Goal: Information Seeking & Learning: Compare options

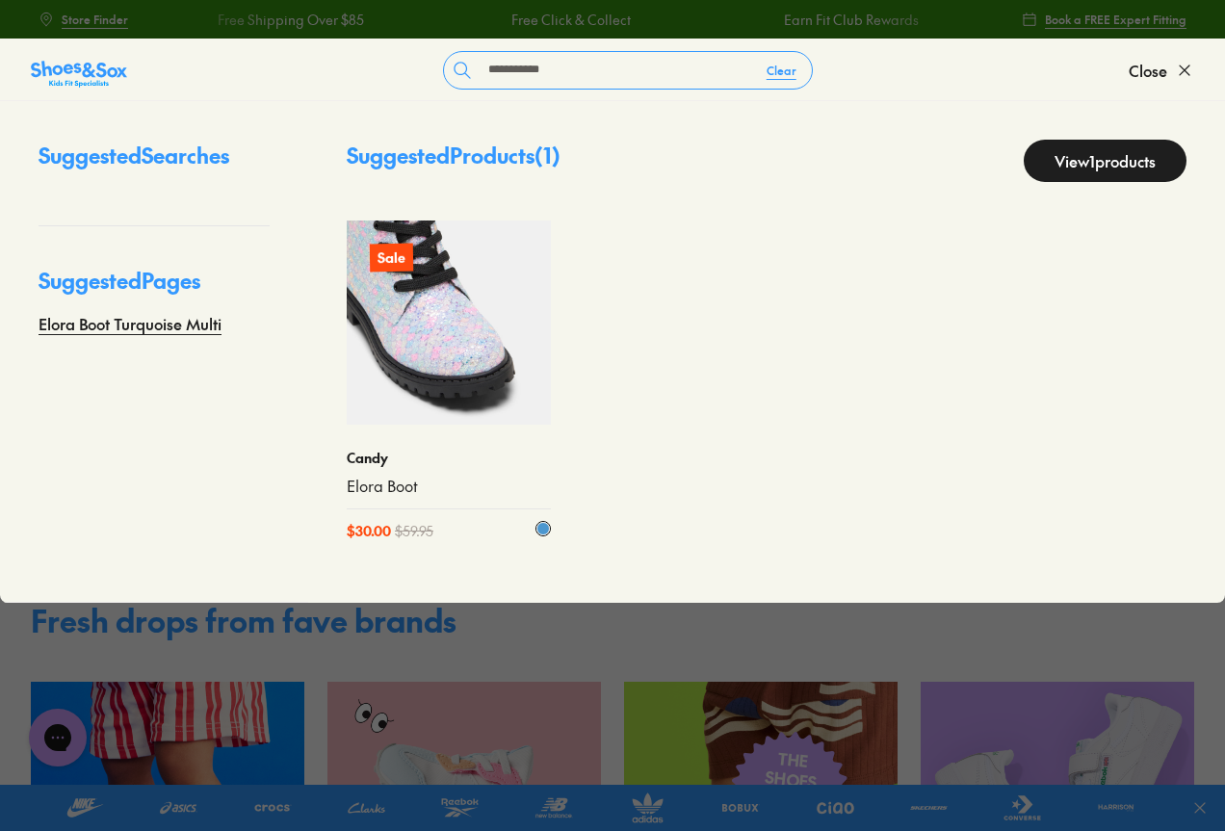
type input "**********"
click at [471, 399] on img at bounding box center [449, 323] width 204 height 204
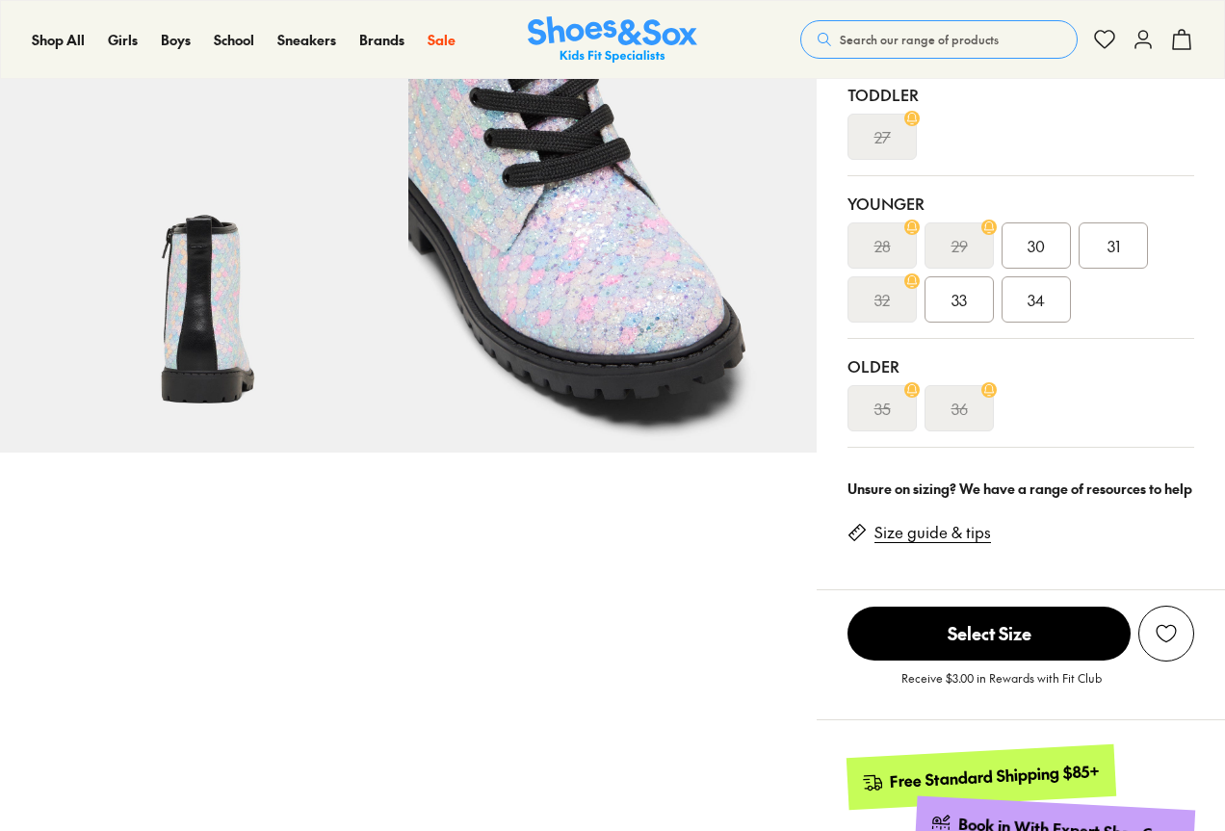
select select "*"
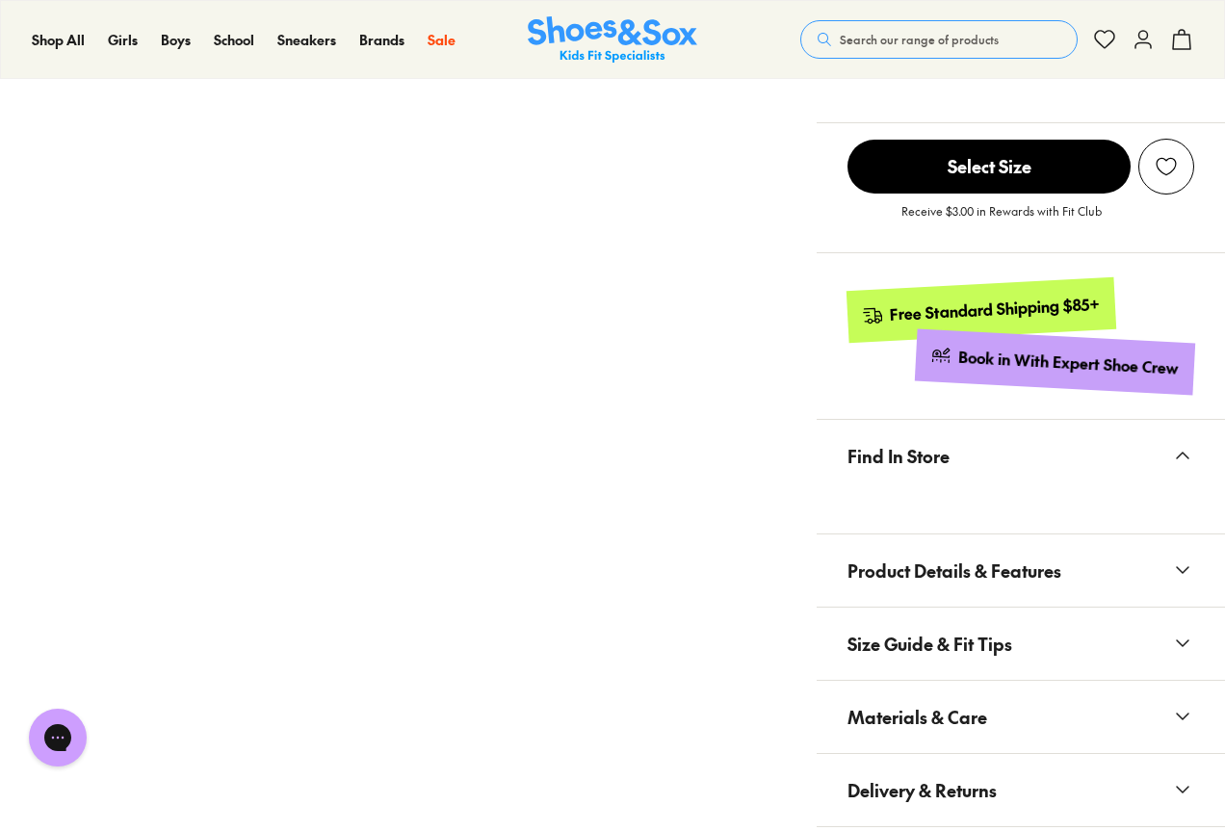
scroll to position [1252, 0]
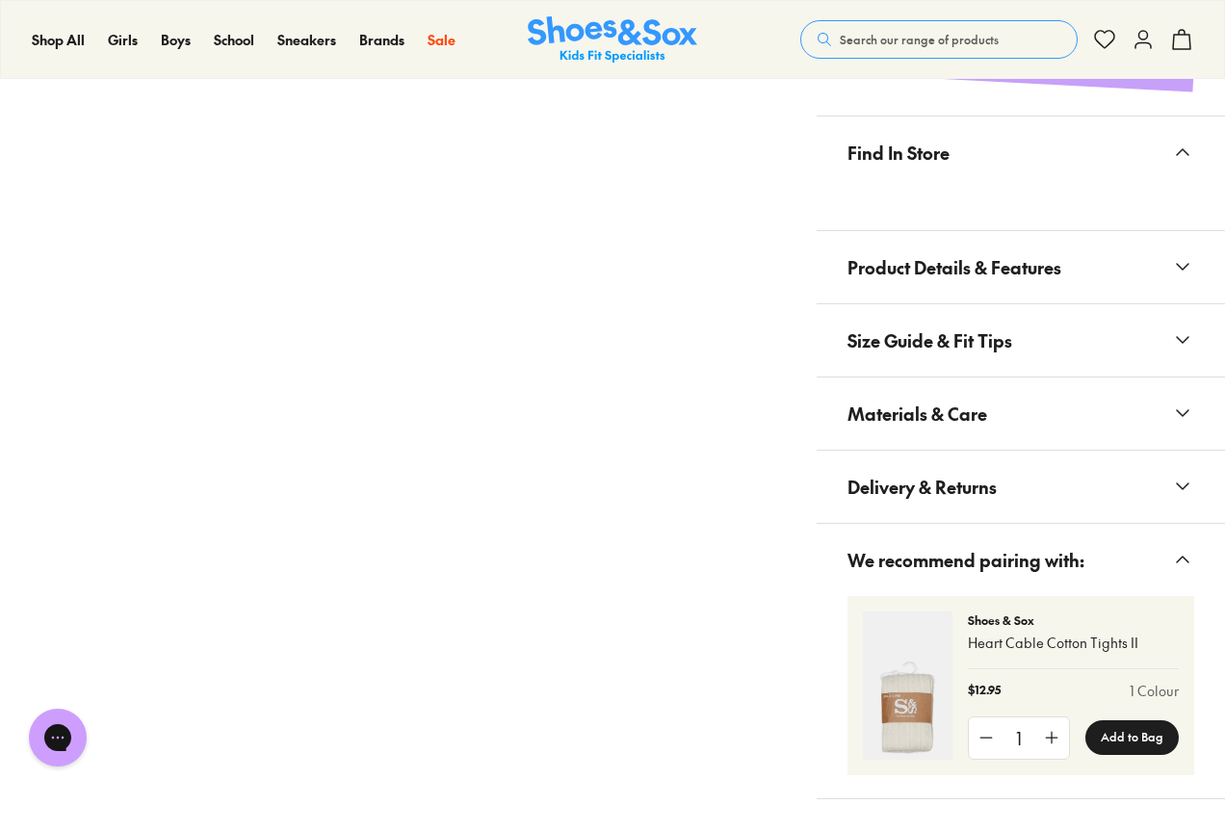
click at [963, 419] on span "Materials & Care" at bounding box center [917, 413] width 140 height 57
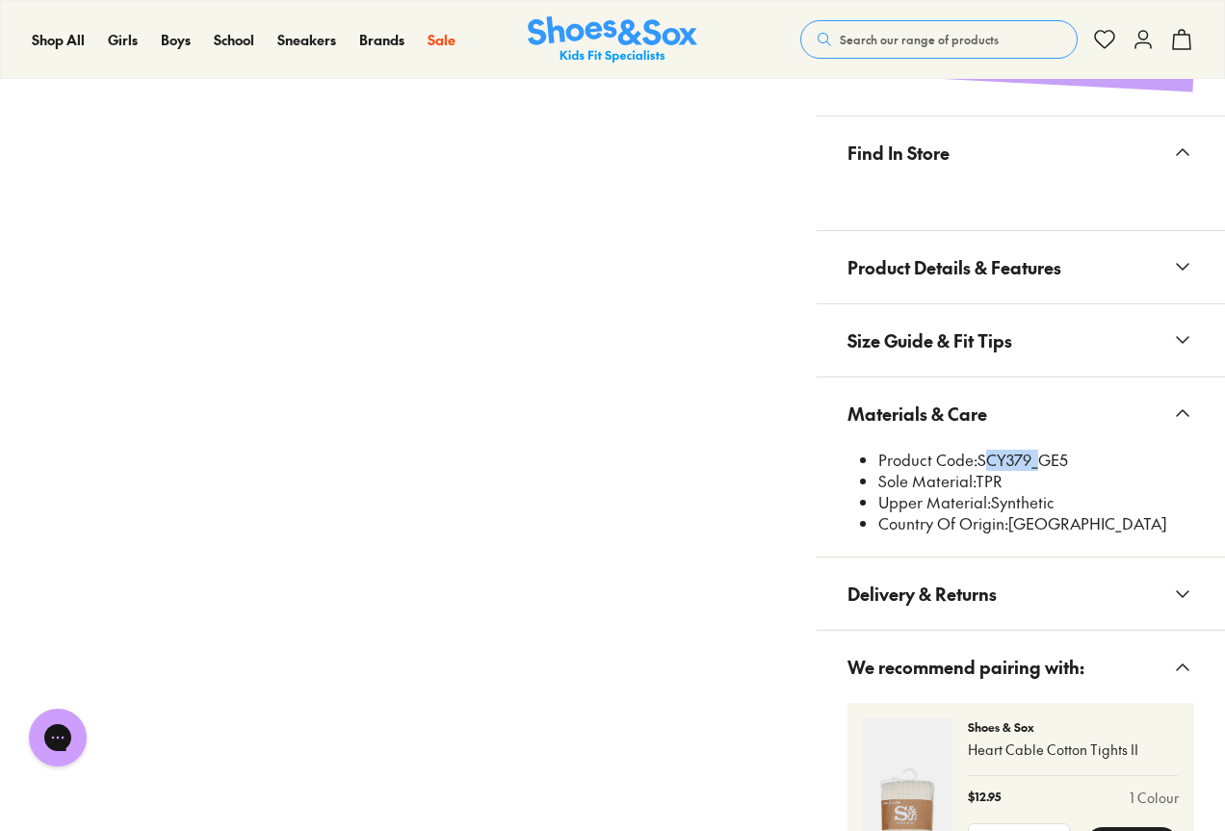
drag, startPoint x: 978, startPoint y: 462, endPoint x: 1035, endPoint y: 453, distance: 57.6
click at [1035, 453] on li "Product Code: SCY379_GE5" at bounding box center [1036, 460] width 316 height 21
copy li "SCY379"
click at [966, 33] on span "Search our range of products" at bounding box center [919, 39] width 159 height 17
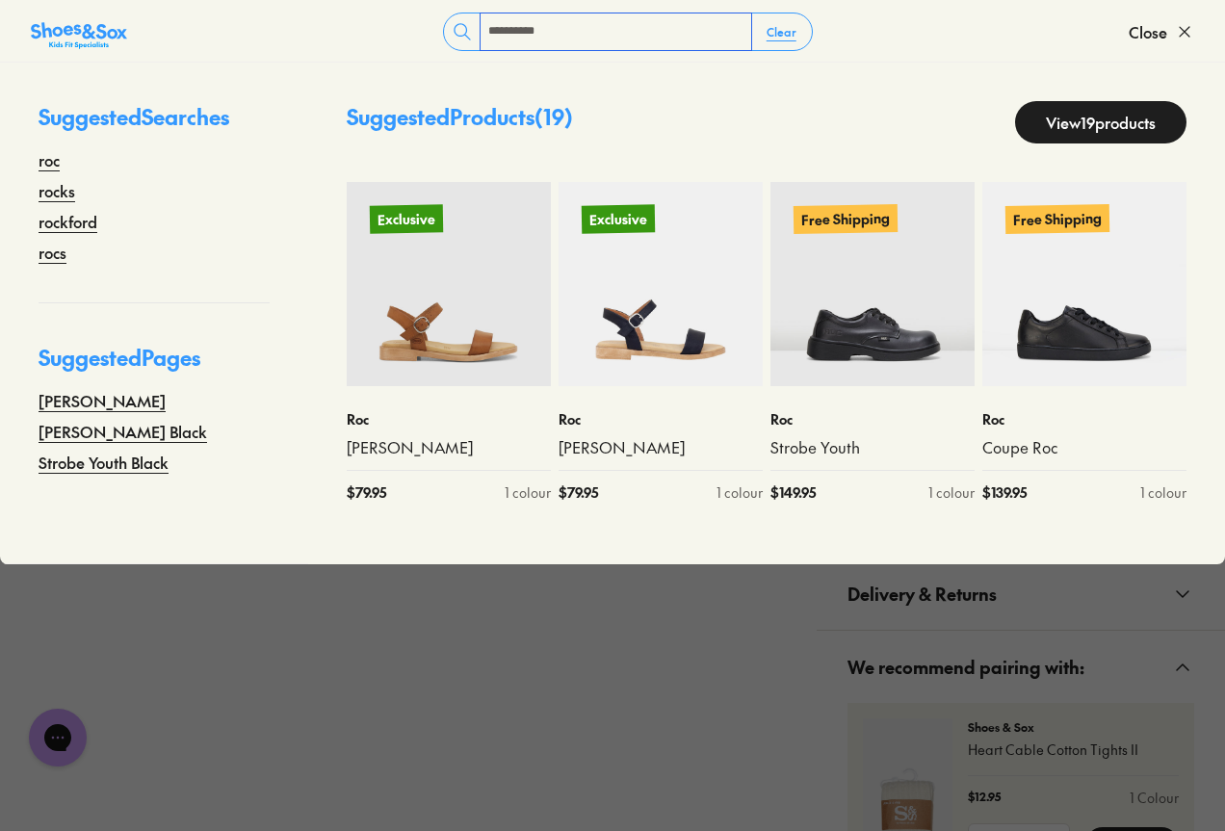
type input "**********"
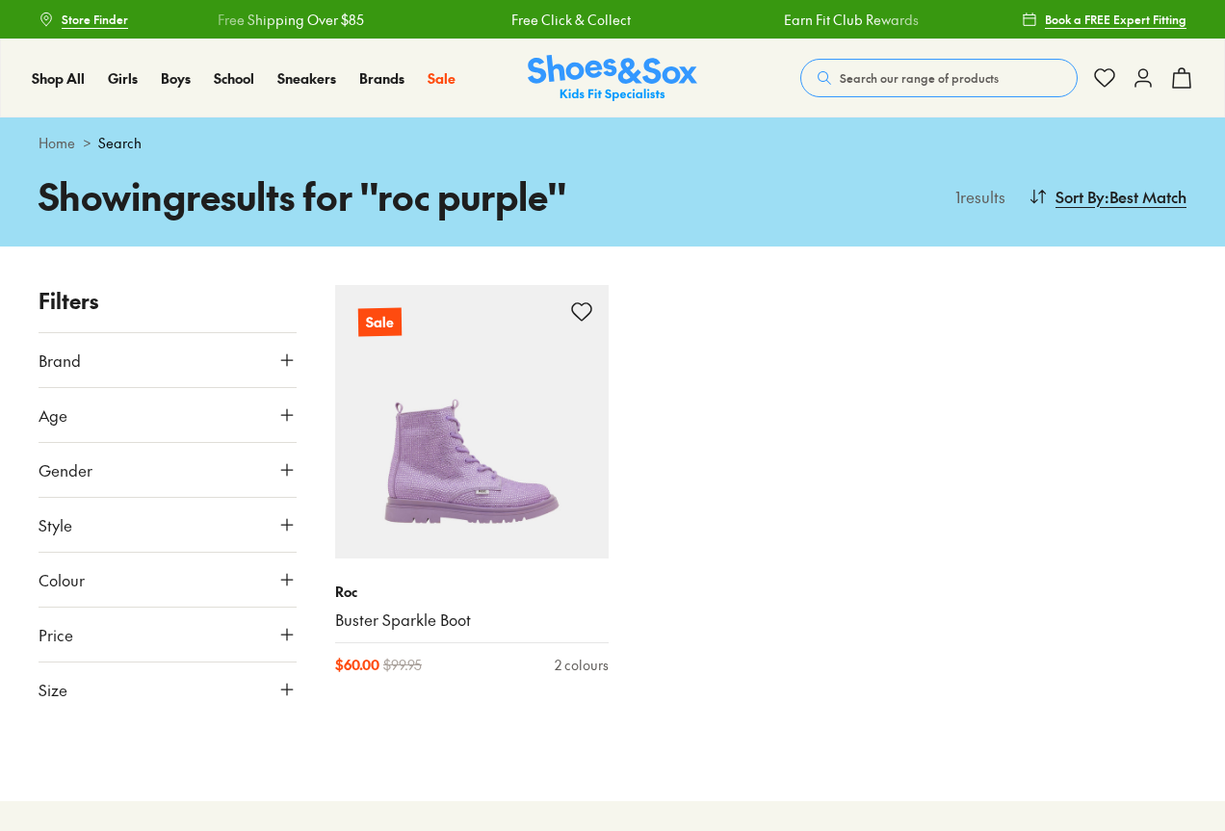
scroll to position [96, 0]
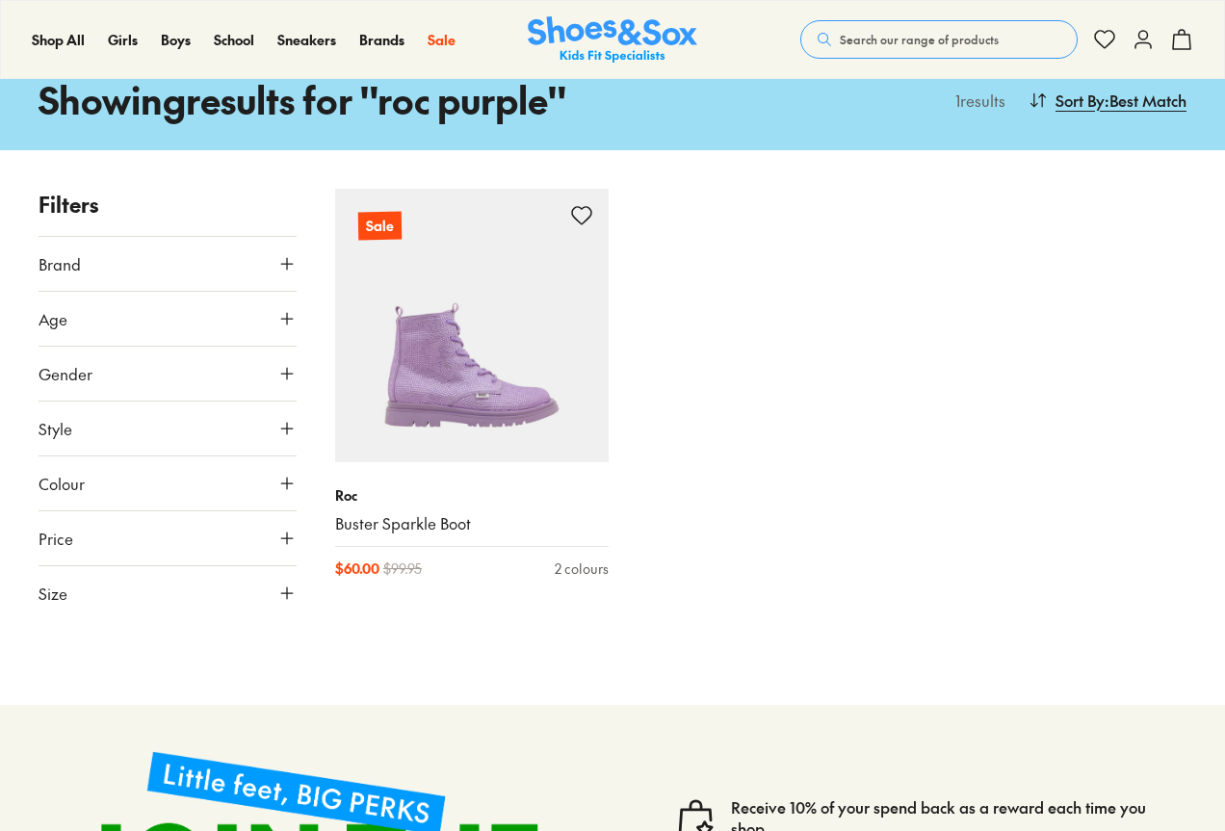
click at [417, 514] on link "Buster Sparkle Boot" at bounding box center [472, 523] width 274 height 21
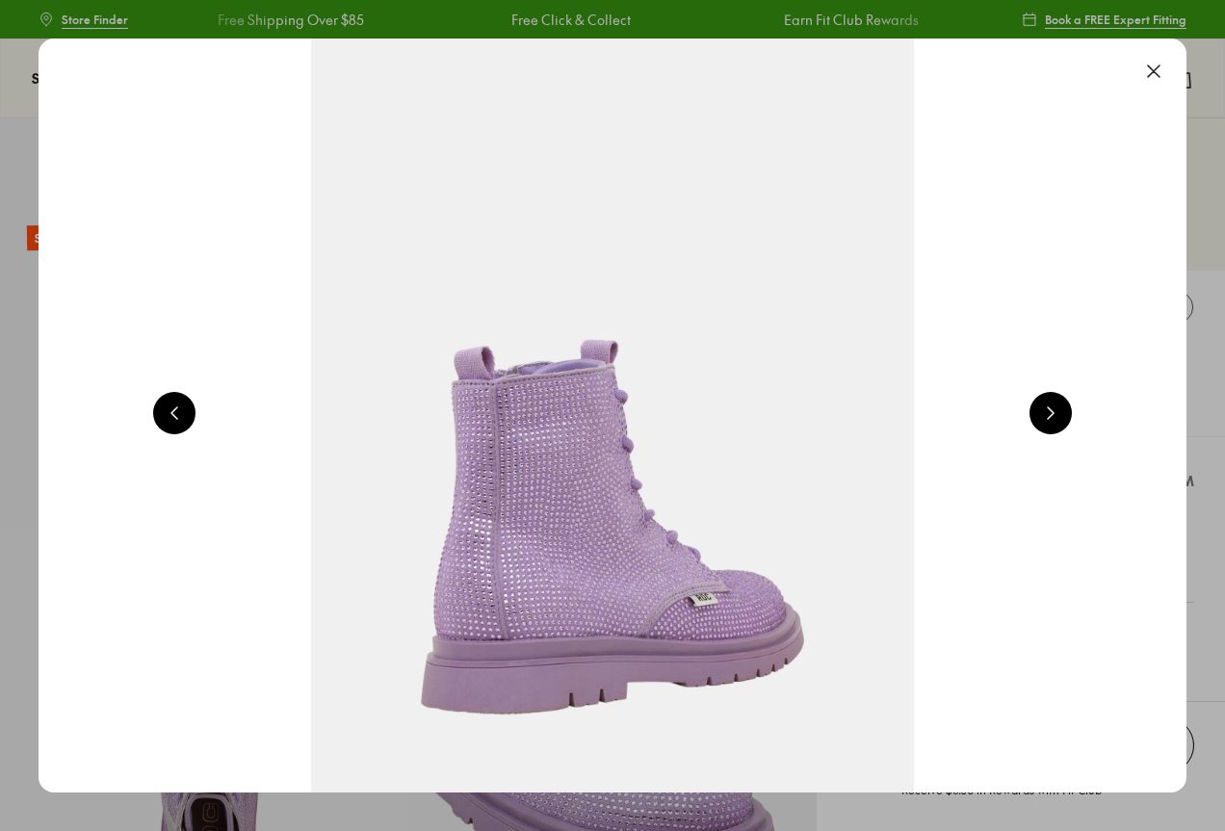
click at [1153, 74] on button at bounding box center [1154, 71] width 42 height 42
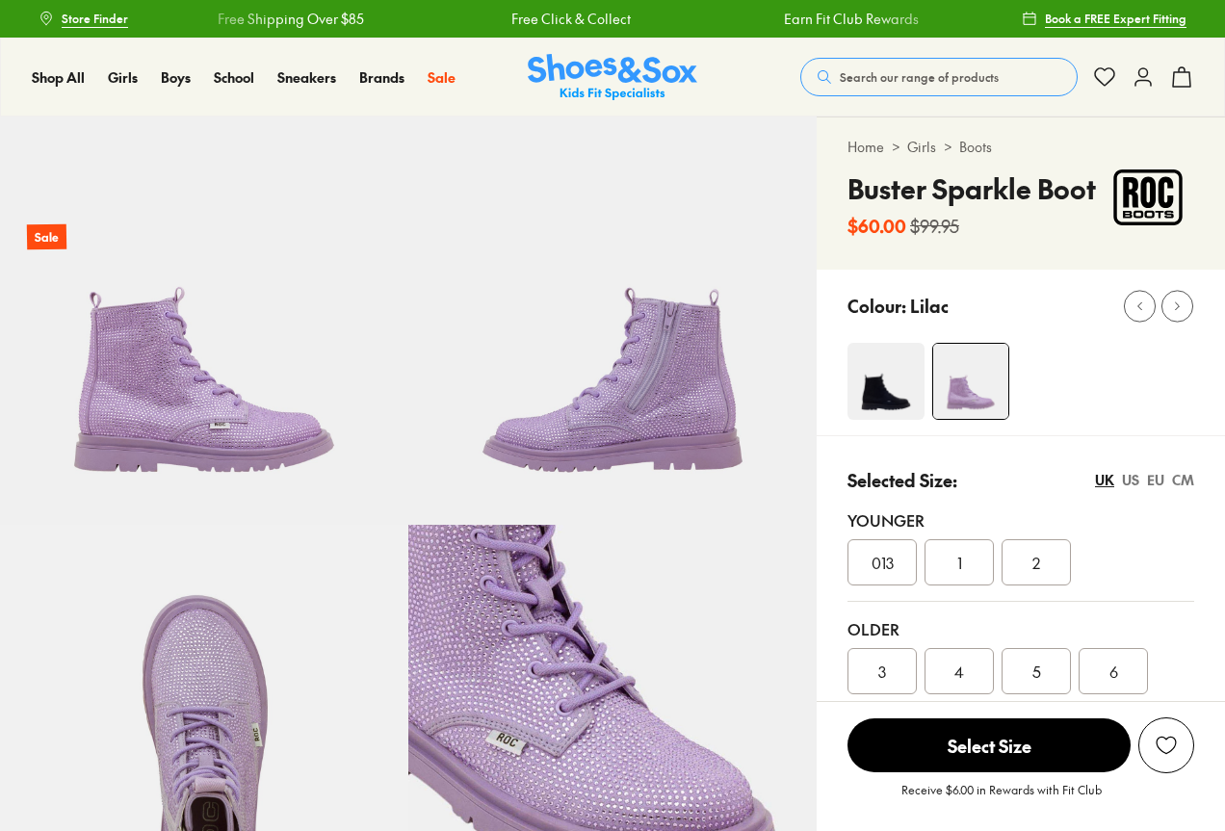
scroll to position [96, 0]
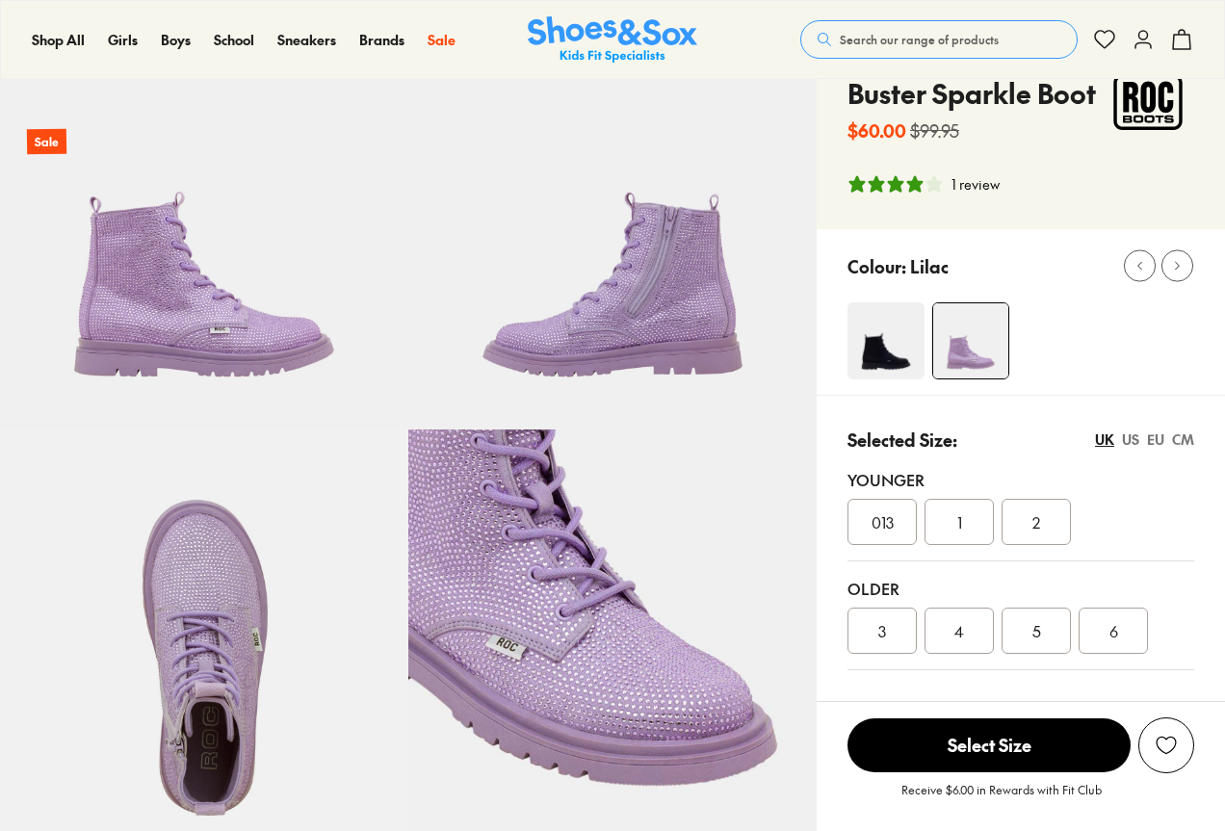
select select "*"
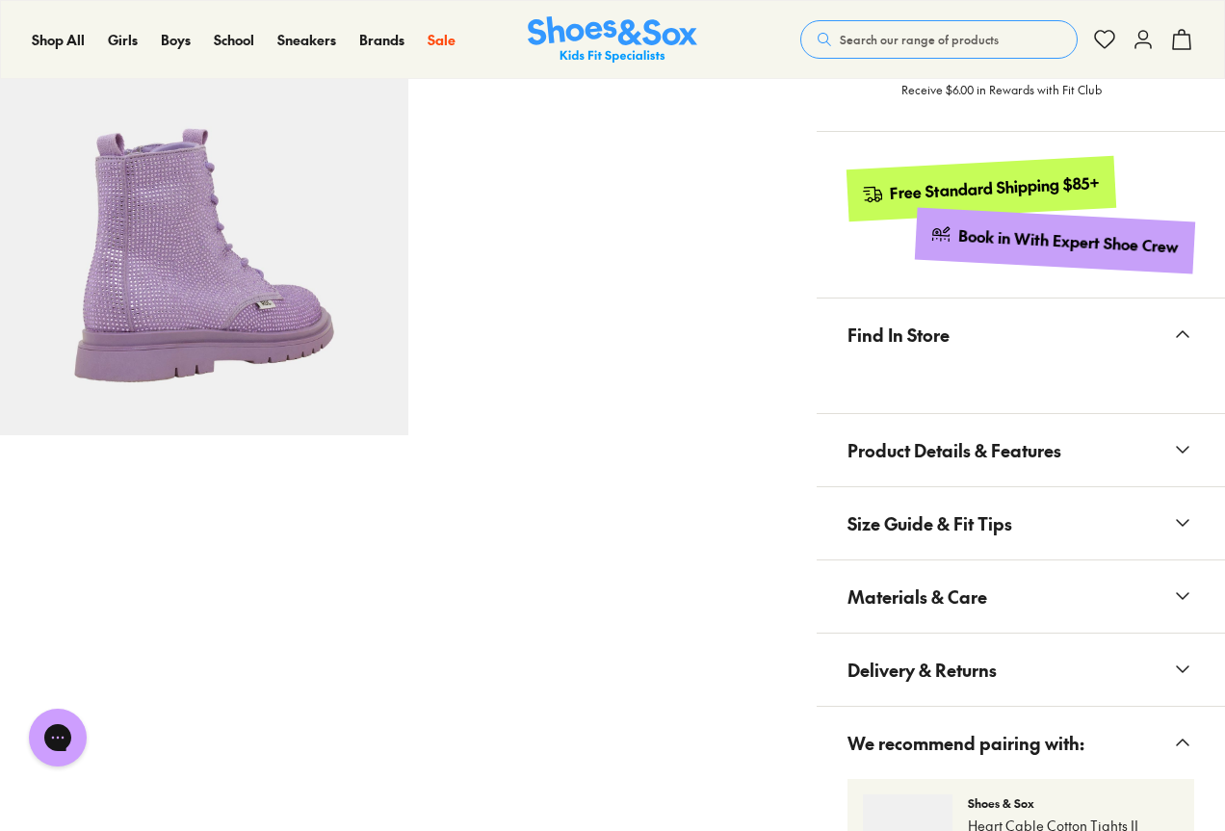
scroll to position [963, 0]
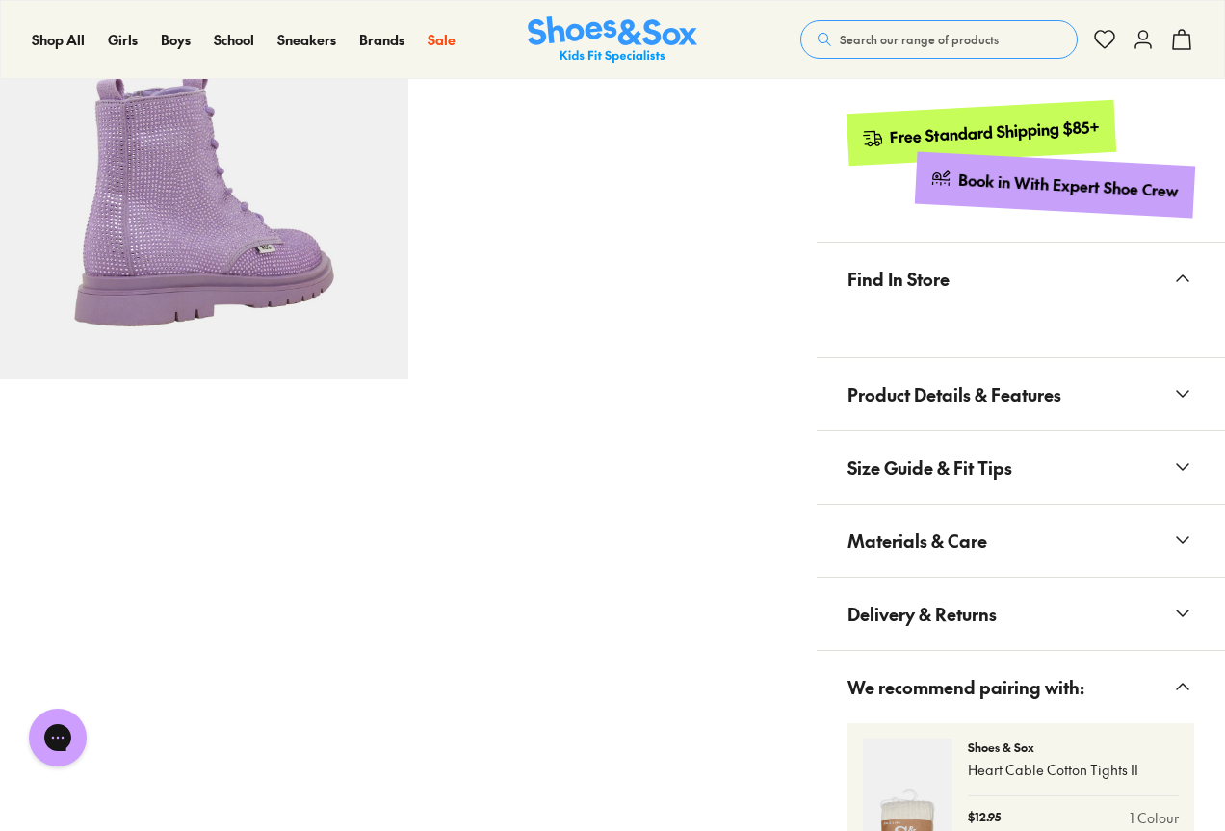
click at [953, 560] on span "Materials & Care" at bounding box center [917, 540] width 140 height 57
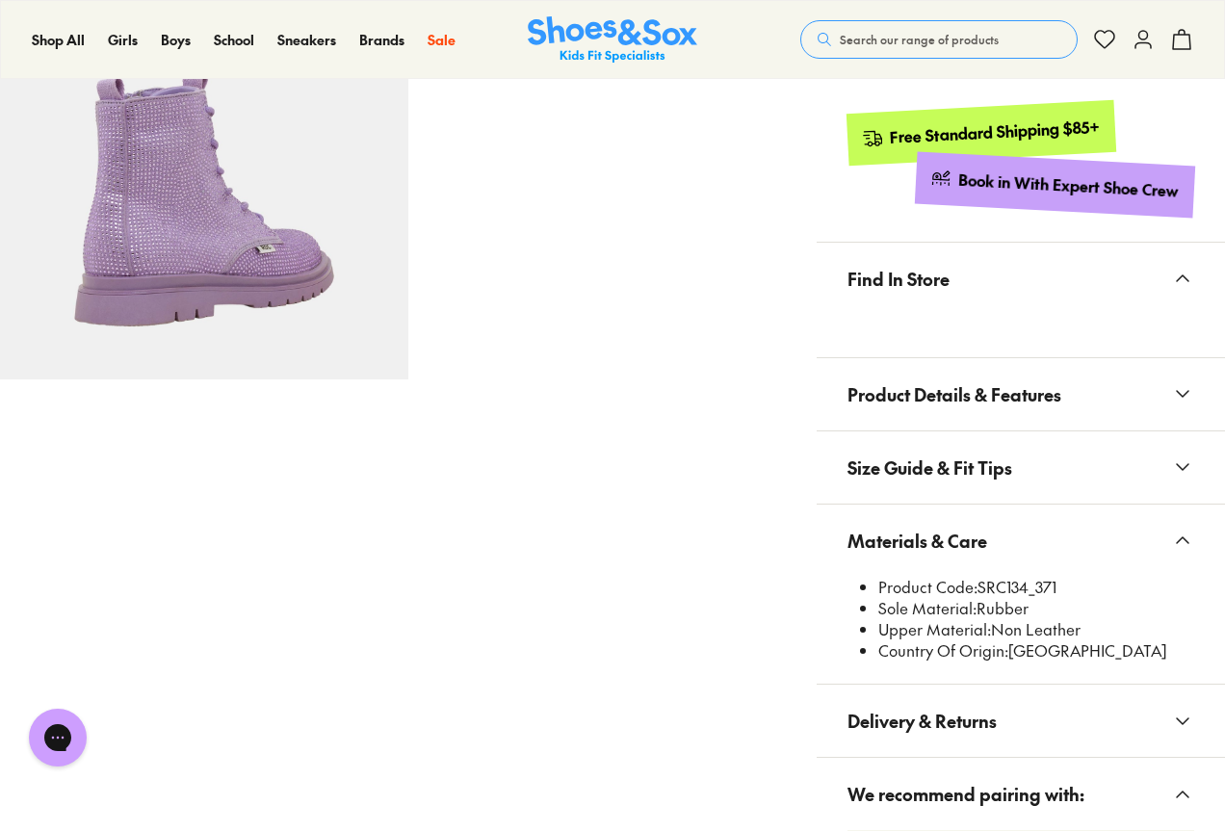
click at [991, 592] on li "Product Code: SRC134_371" at bounding box center [1036, 587] width 316 height 21
click at [1039, 579] on li "Product Code: SRC134_371" at bounding box center [1036, 587] width 316 height 21
drag, startPoint x: 1028, startPoint y: 587, endPoint x: 980, endPoint y: 590, distance: 47.3
click at [980, 590] on li "Product Code: SRC134_371" at bounding box center [1036, 587] width 316 height 21
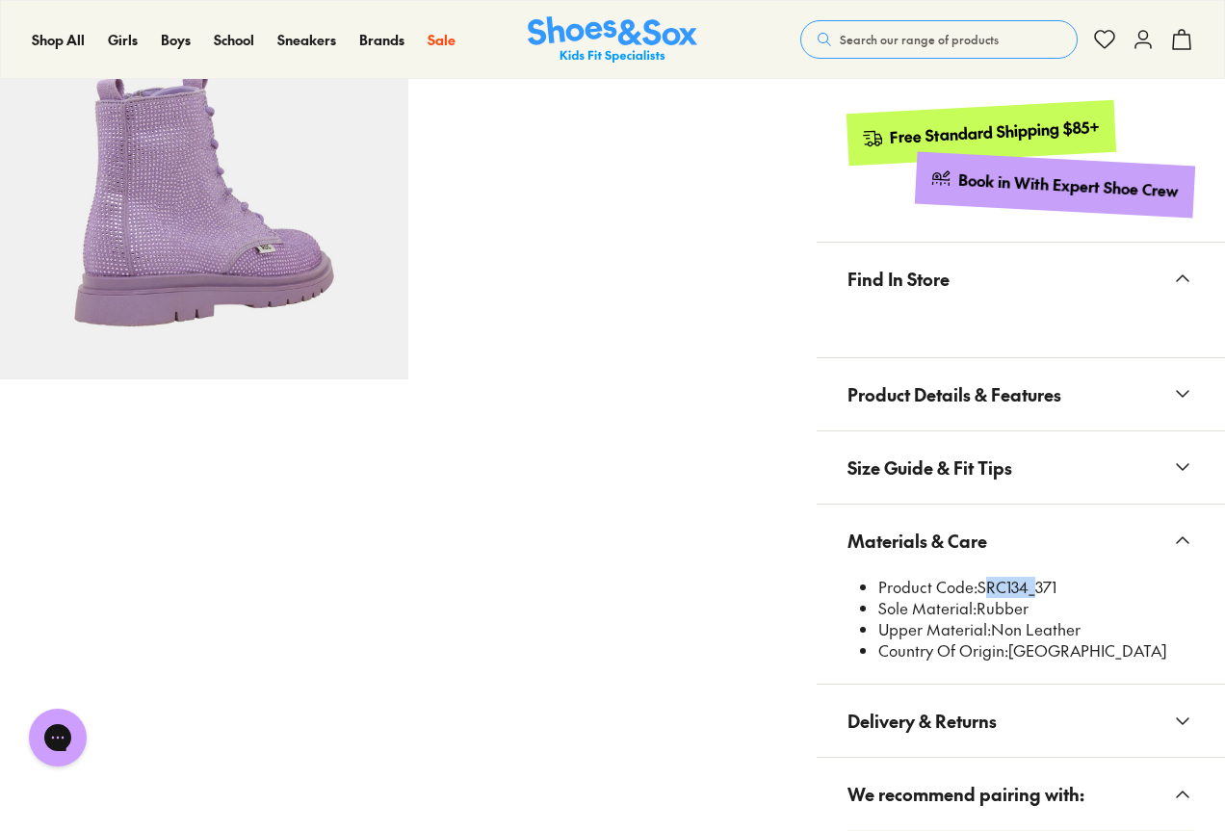
copy li "SRC134"
